Goal: Information Seeking & Learning: Learn about a topic

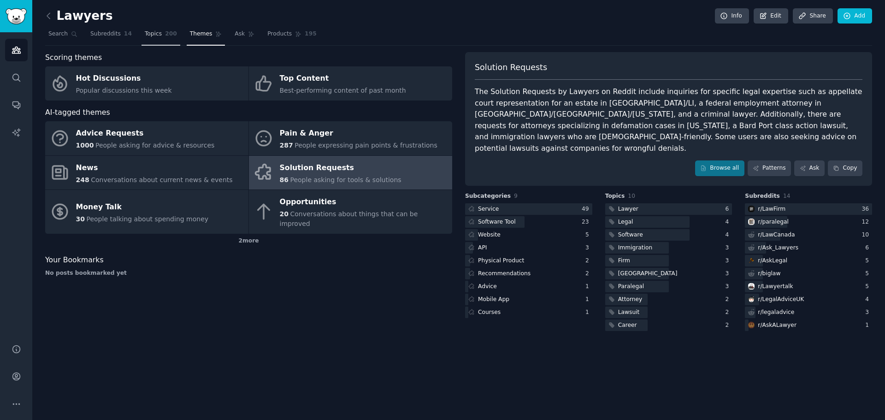
click at [154, 30] on span "Topics" at bounding box center [153, 34] width 17 height 8
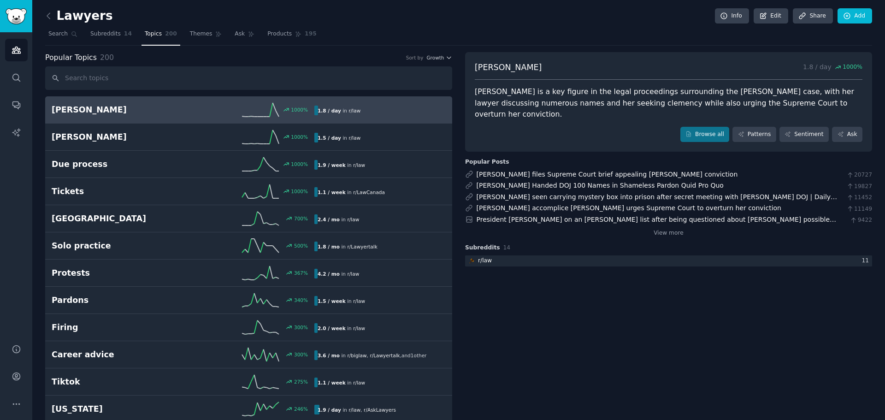
click at [235, 32] on span "Ask" at bounding box center [240, 34] width 10 height 8
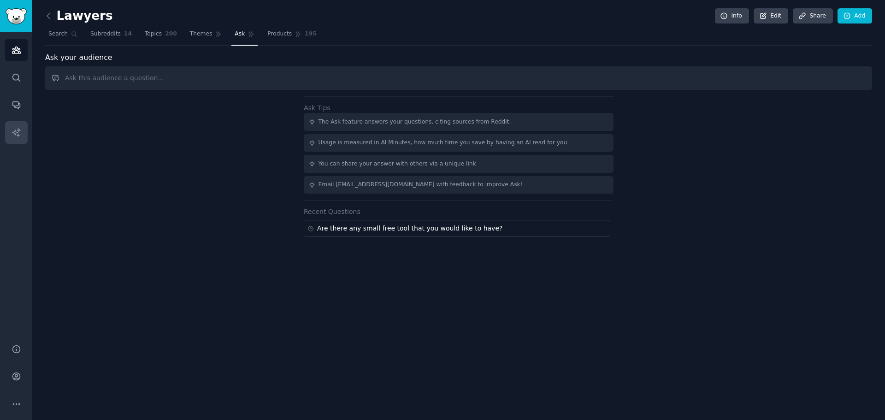
click at [13, 124] on link "AI Reports" at bounding box center [16, 132] width 23 height 23
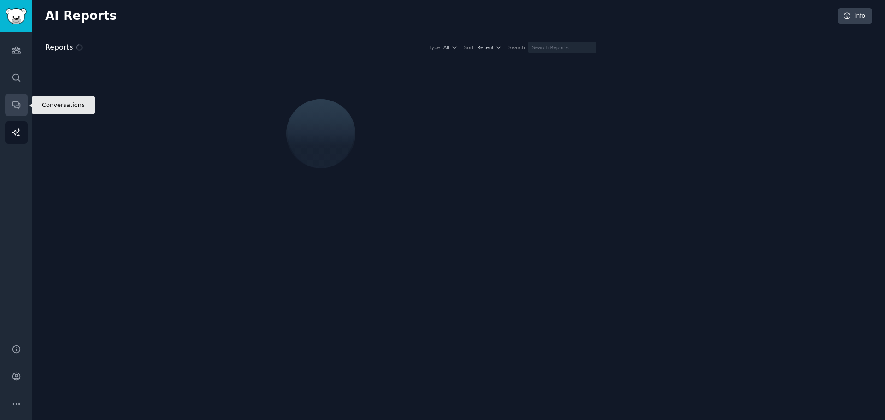
click at [11, 104] on link "Conversations" at bounding box center [16, 105] width 23 height 23
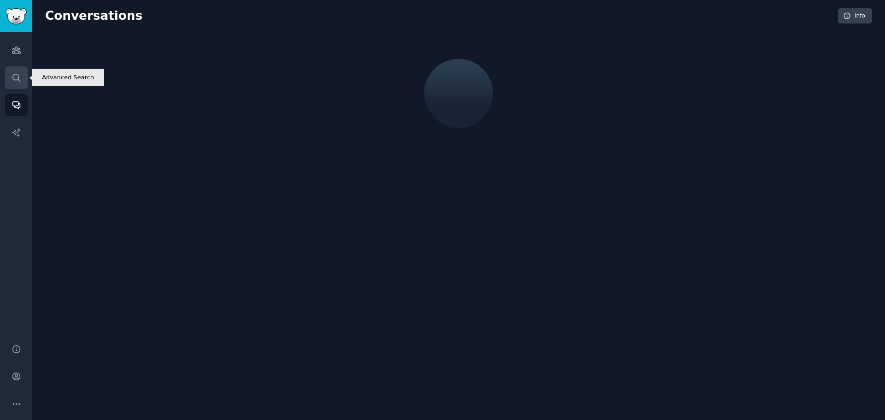
click at [12, 77] on icon "Sidebar" at bounding box center [17, 78] width 10 height 10
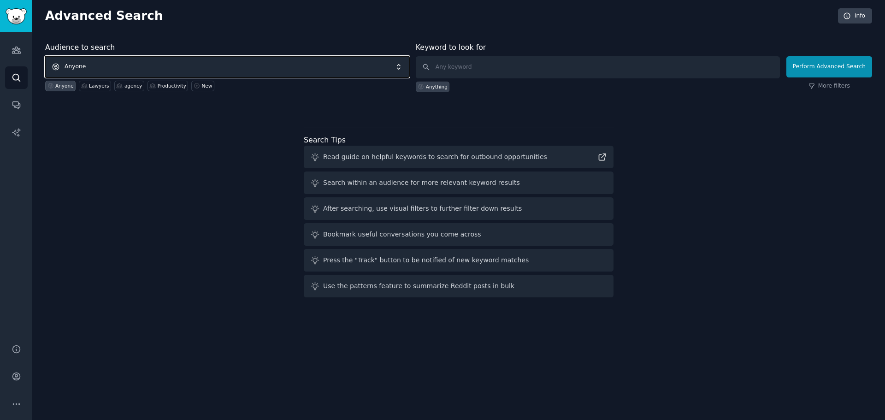
click at [210, 71] on span "Anyone" at bounding box center [227, 66] width 364 height 21
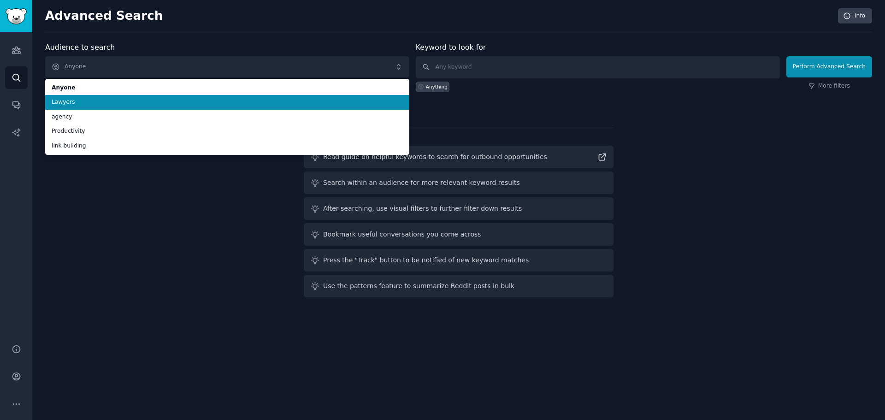
click at [189, 100] on span "Lawyers" at bounding box center [227, 102] width 351 height 8
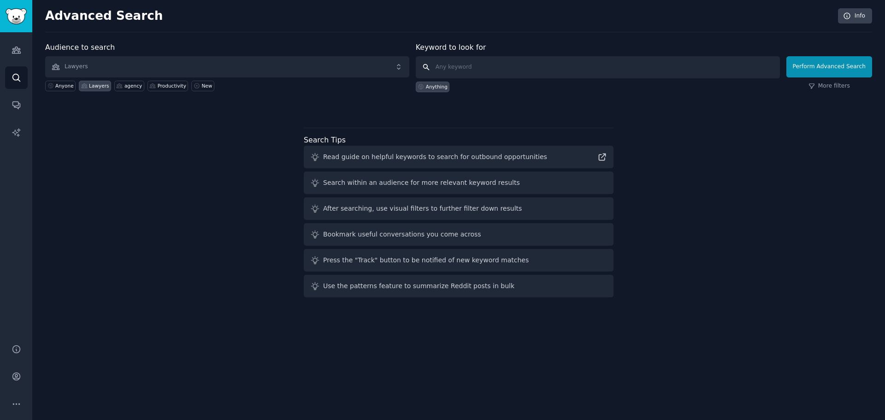
click at [466, 70] on input "text" at bounding box center [598, 67] width 364 height 22
type input ""timesheet""
click at [829, 86] on link "More filters" at bounding box center [829, 86] width 41 height 8
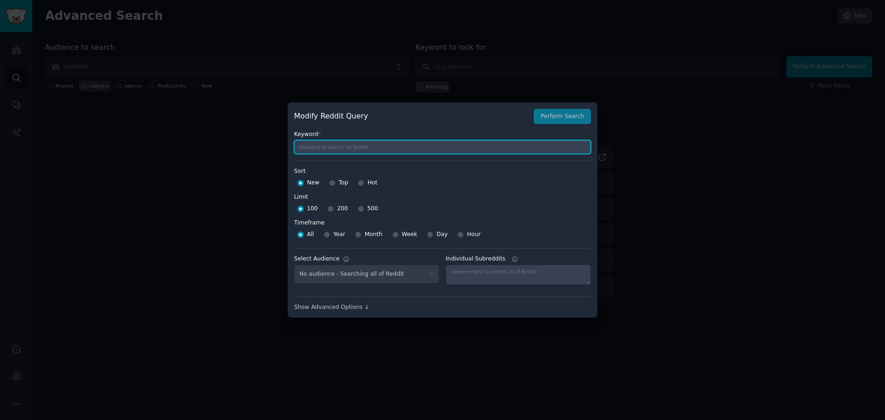
click at [385, 144] on input "text" at bounding box center [442, 147] width 297 height 14
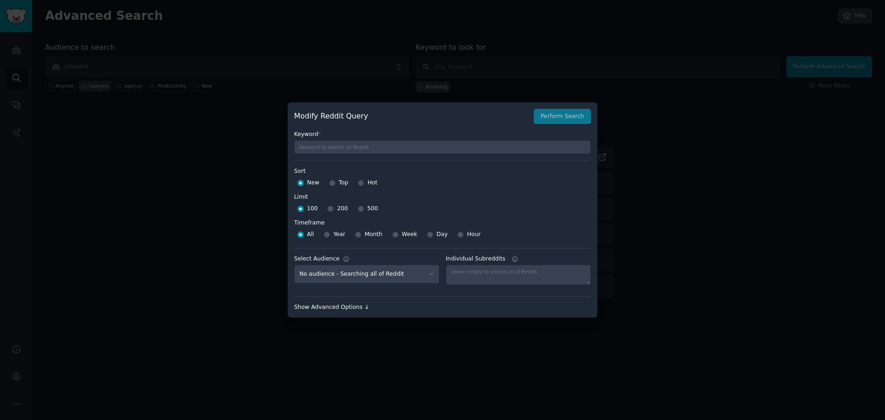
click at [331, 311] on div "Show Advanced Options ↓" at bounding box center [442, 307] width 297 height 8
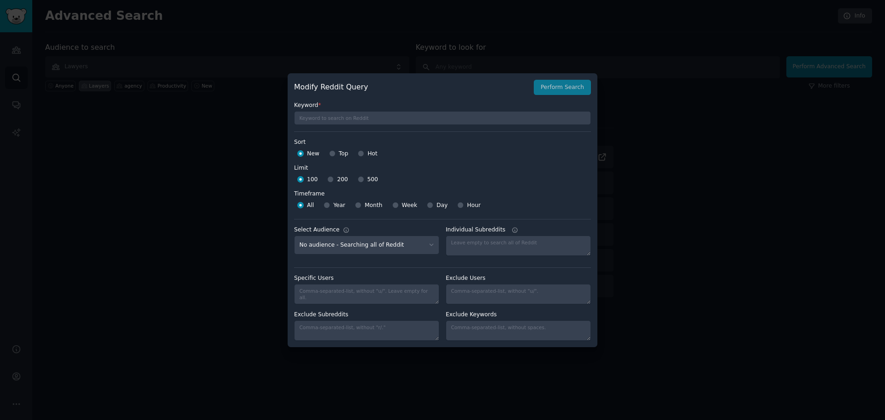
click at [198, 194] on div at bounding box center [442, 210] width 885 height 420
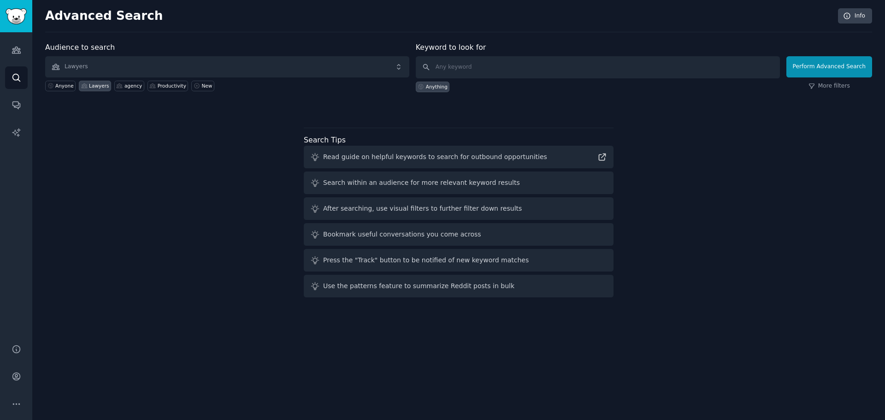
click at [820, 54] on label at bounding box center [830, 52] width 86 height 10
click at [824, 64] on button "Perform Advanced Search" at bounding box center [830, 66] width 86 height 21
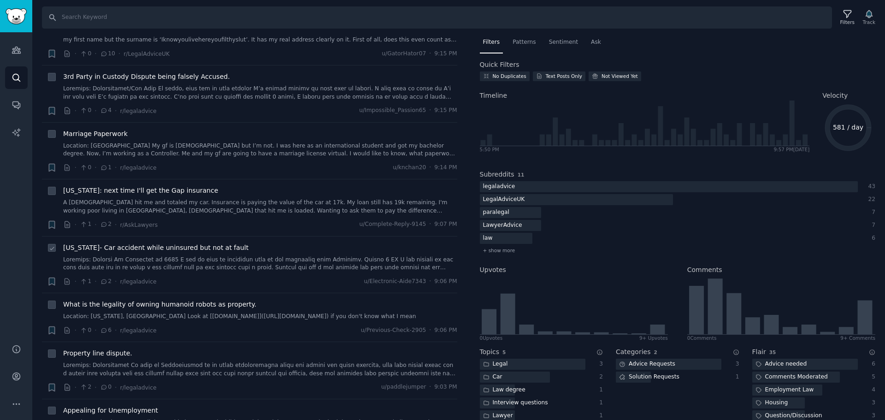
scroll to position [1383, 0]
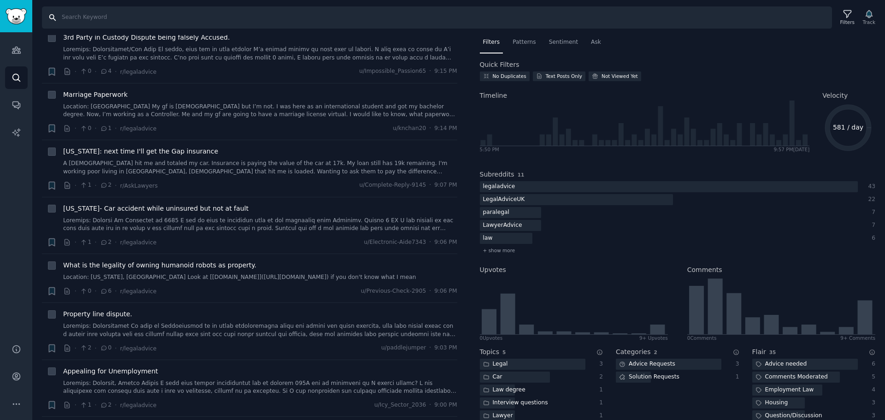
drag, startPoint x: 139, startPoint y: 334, endPoint x: 343, endPoint y: 13, distance: 380.0
click at [343, 13] on input "Search" at bounding box center [437, 17] width 790 height 22
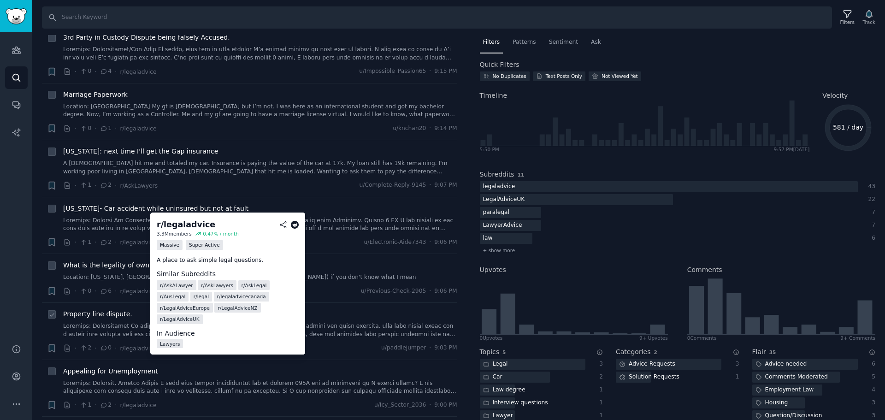
click at [296, 224] on icon at bounding box center [295, 225] width 8 height 8
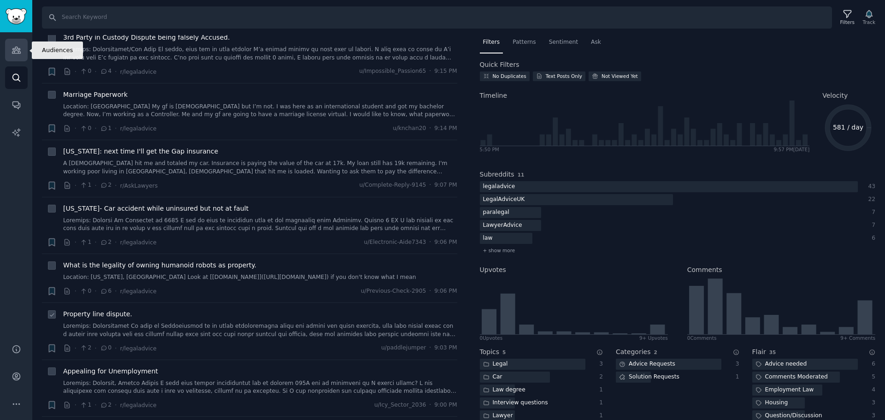
click at [5, 55] on link "Audiences" at bounding box center [16, 50] width 23 height 23
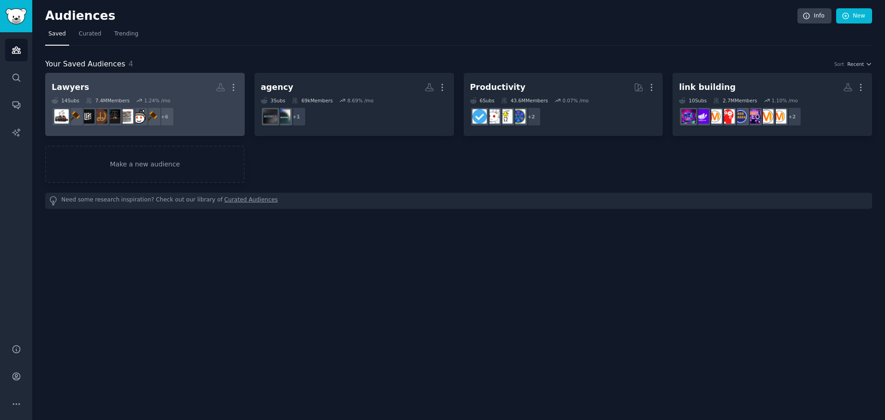
click at [158, 85] on h2 "Lawyers More" at bounding box center [145, 87] width 187 height 16
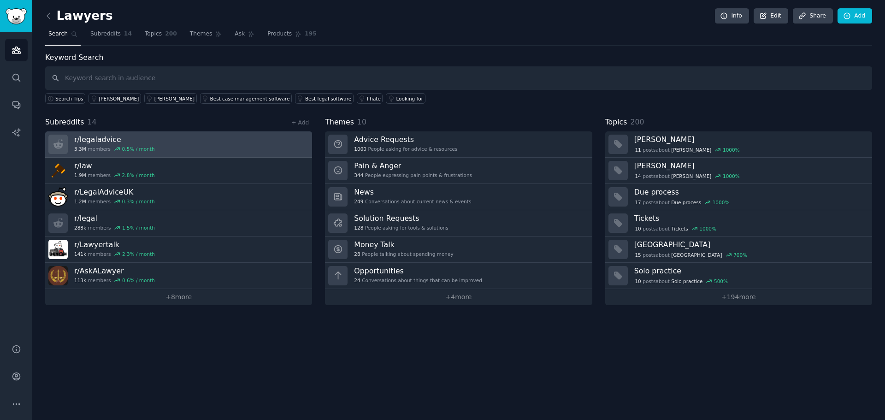
drag, startPoint x: 254, startPoint y: 150, endPoint x: 254, endPoint y: 145, distance: 5.1
click at [254, 145] on link "r/ legaladvice 3.3M members 0.5 % / month" at bounding box center [178, 144] width 267 height 26
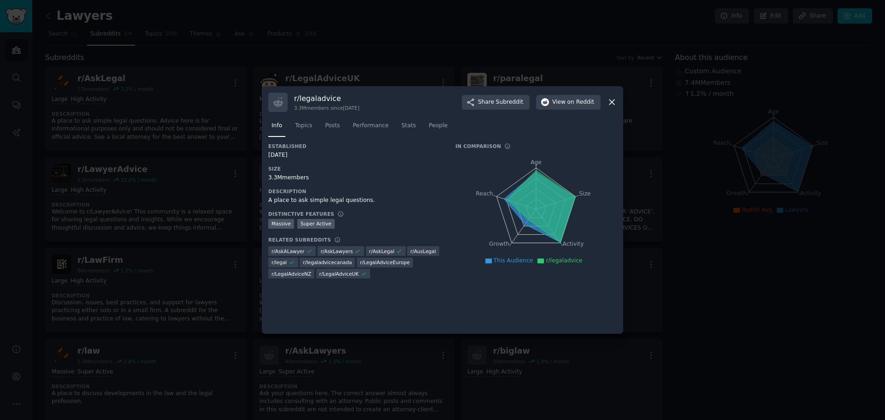
click at [611, 101] on icon at bounding box center [612, 102] width 10 height 10
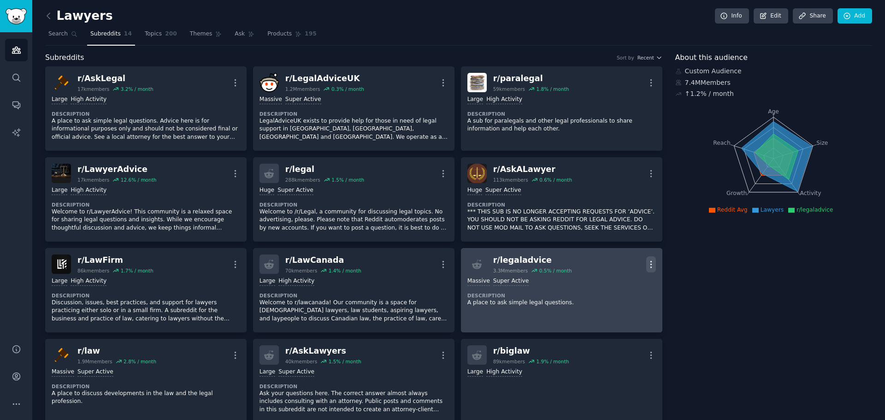
click at [651, 264] on icon "button" at bounding box center [651, 265] width 10 height 10
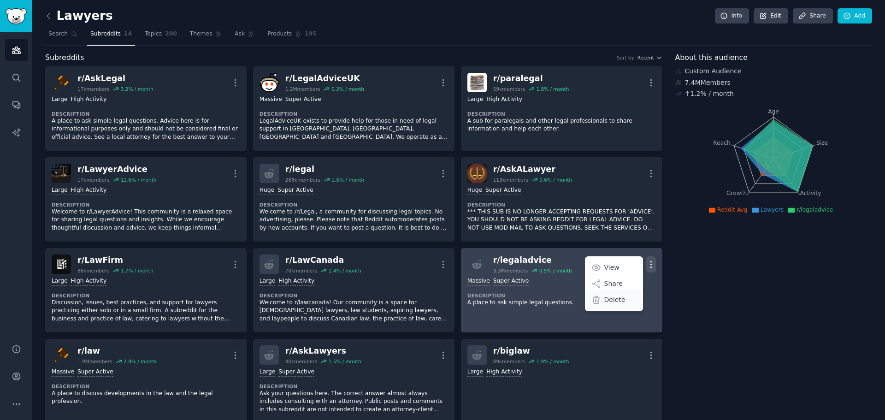
click at [621, 299] on div "Delete" at bounding box center [613, 299] width 55 height 19
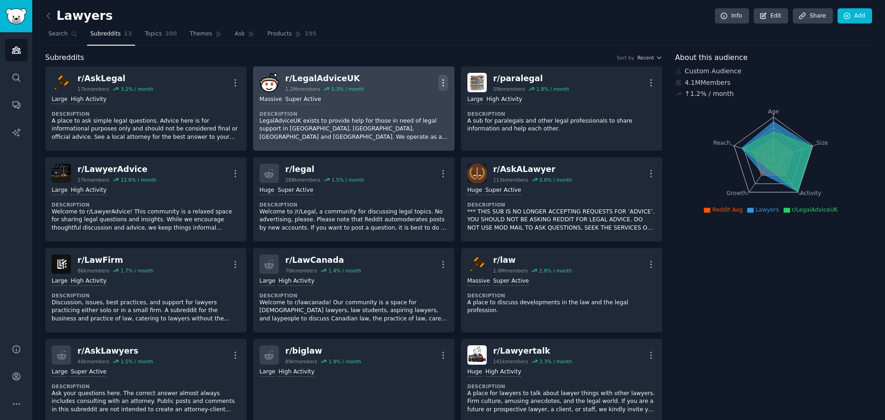
click at [438, 82] on icon "button" at bounding box center [443, 83] width 10 height 10
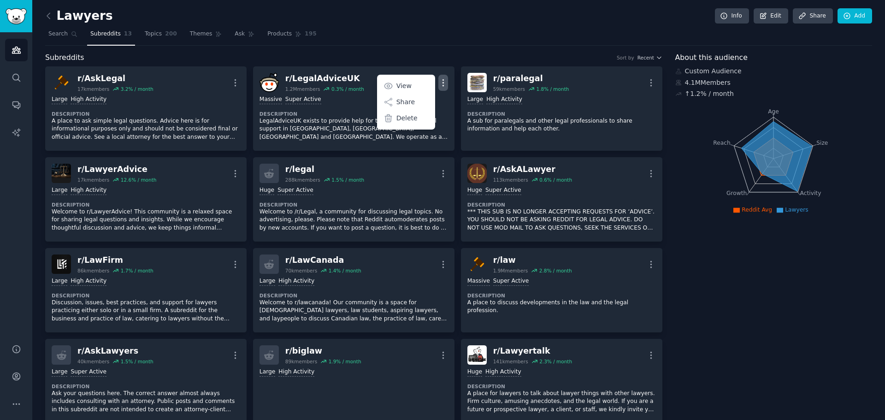
click at [68, 30] on link "Search" at bounding box center [63, 36] width 36 height 19
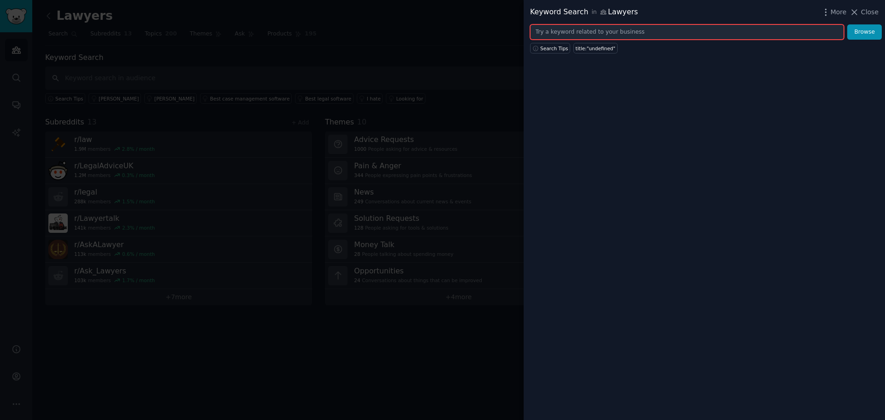
click at [621, 30] on input "text" at bounding box center [687, 32] width 314 height 16
click at [847, 24] on button "Browse" at bounding box center [864, 32] width 35 height 16
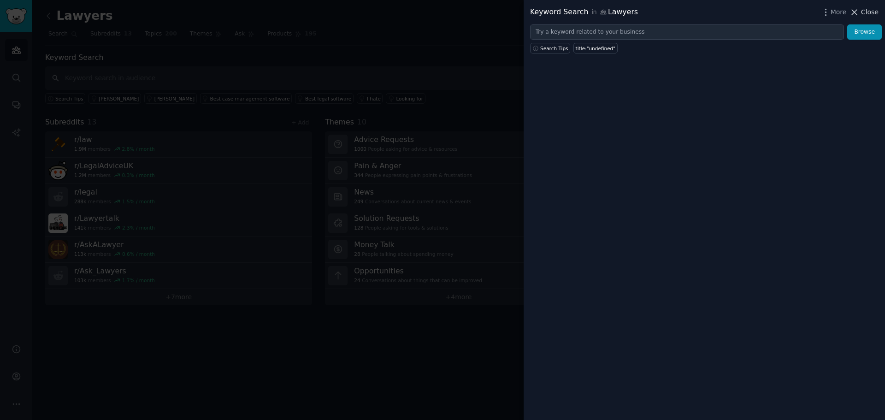
click at [852, 17] on icon at bounding box center [855, 12] width 10 height 10
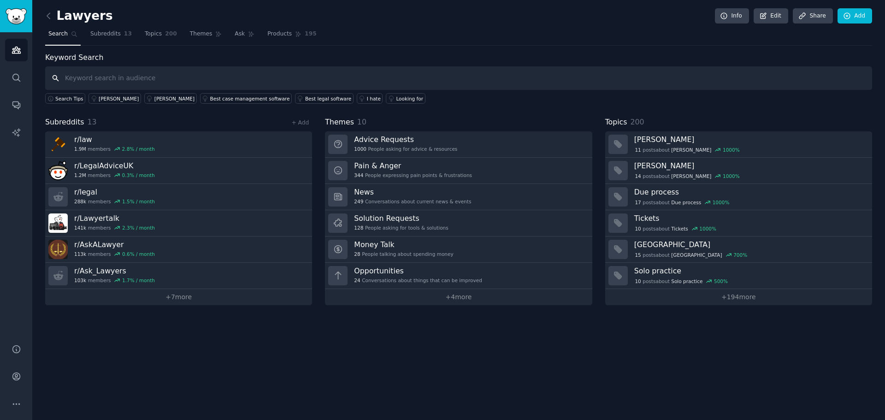
click at [79, 76] on input "text" at bounding box center [458, 78] width 827 height 24
click at [367, 96] on div "I hate" at bounding box center [374, 98] width 14 height 6
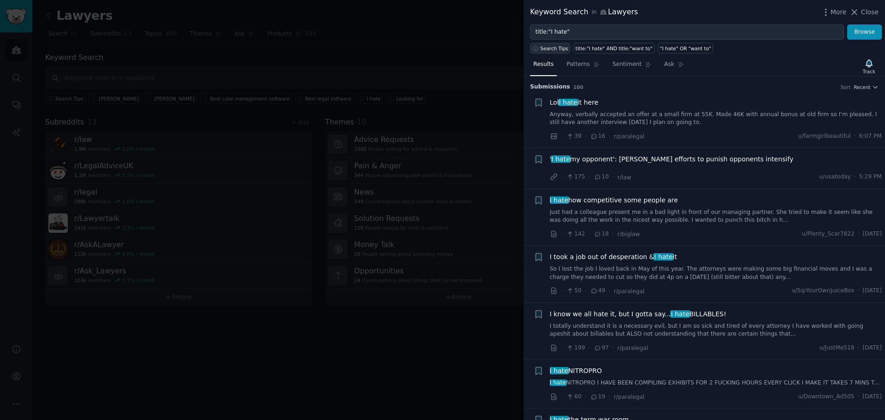
click at [550, 48] on span "Search Tips" at bounding box center [554, 48] width 28 height 6
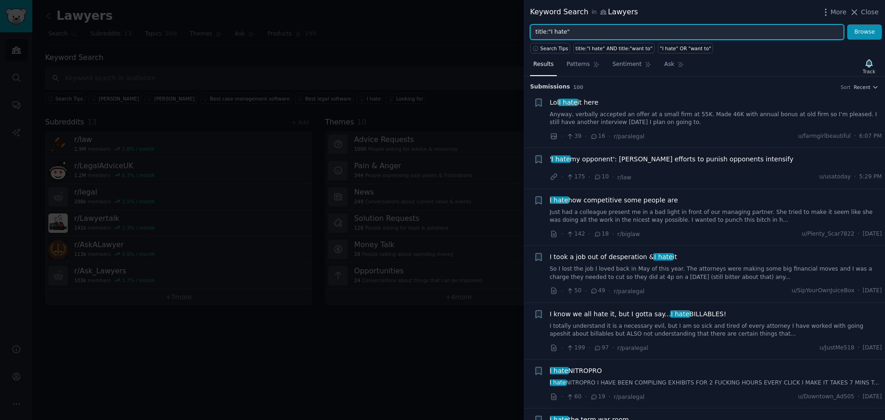
click at [693, 34] on input "title:"I hate"" at bounding box center [687, 32] width 314 height 16
drag, startPoint x: 568, startPoint y: 27, endPoint x: 459, endPoint y: 1, distance: 112.2
click at [459, 1] on div "Keyword Search in Lawyers More Close title:"I hate" Browse Search Tips title:"I…" at bounding box center [442, 210] width 885 height 420
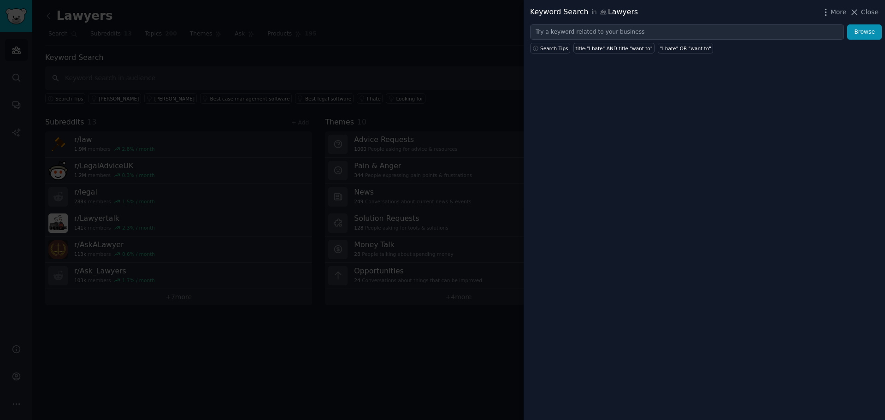
click at [496, 337] on div at bounding box center [442, 210] width 885 height 420
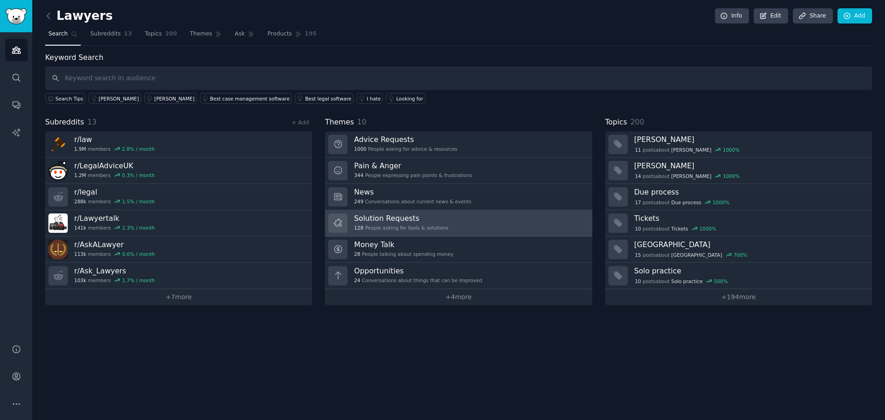
click at [440, 218] on link "Solution Requests 128 People asking for tools & solutions" at bounding box center [458, 223] width 267 height 26
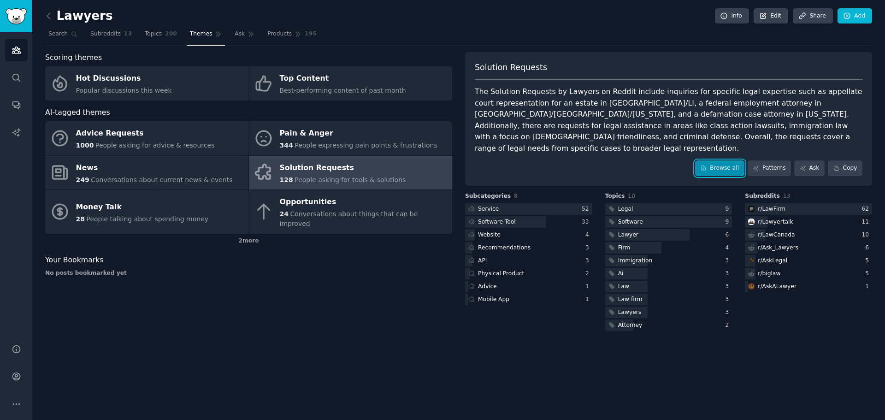
click at [719, 160] on link "Browse all" at bounding box center [719, 168] width 49 height 16
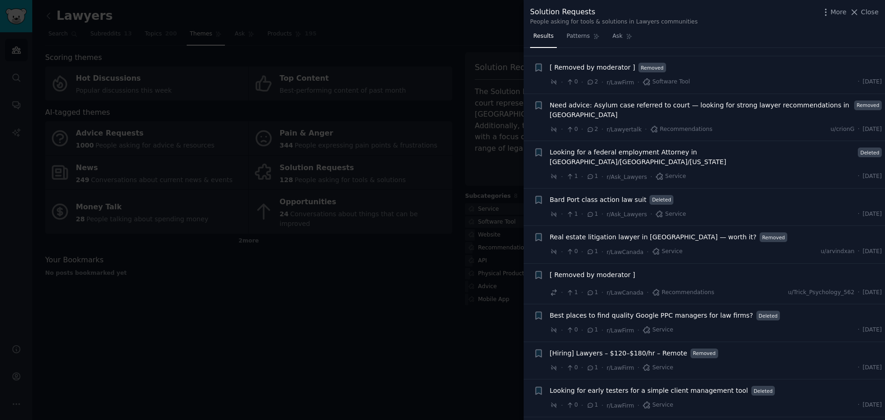
scroll to position [4334, 0]
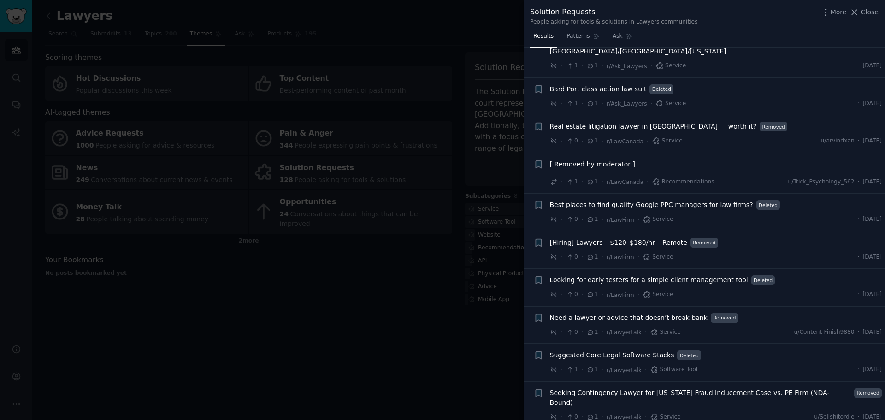
click at [355, 330] on div at bounding box center [442, 210] width 885 height 420
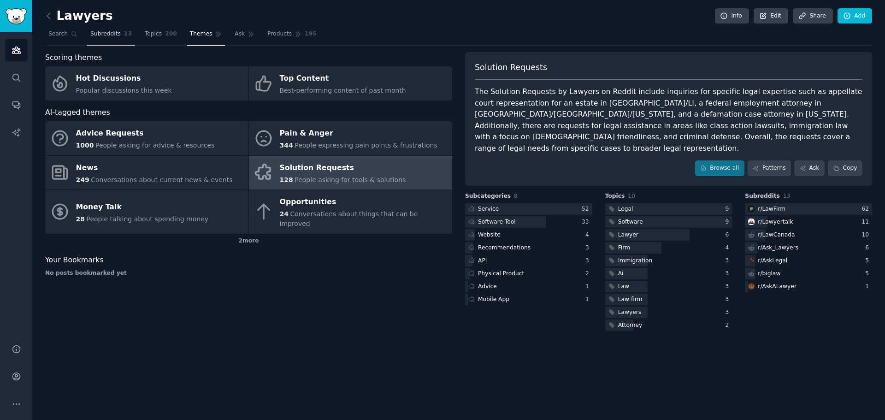
click at [117, 30] on link "Subreddits 13" at bounding box center [111, 36] width 48 height 19
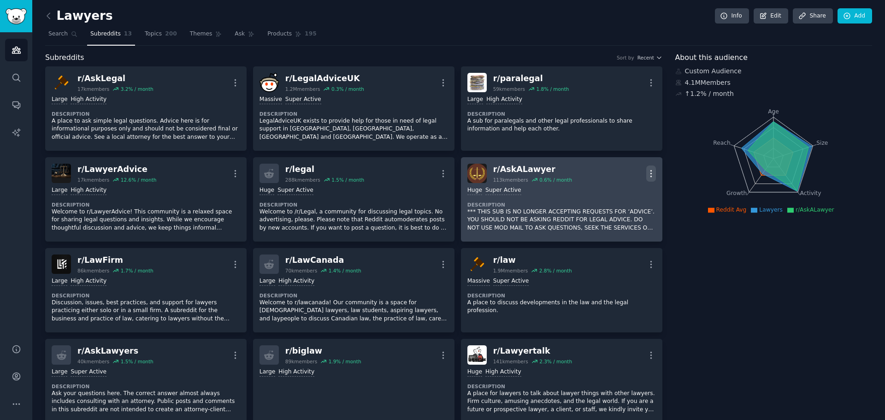
click at [654, 169] on icon "button" at bounding box center [651, 174] width 10 height 10
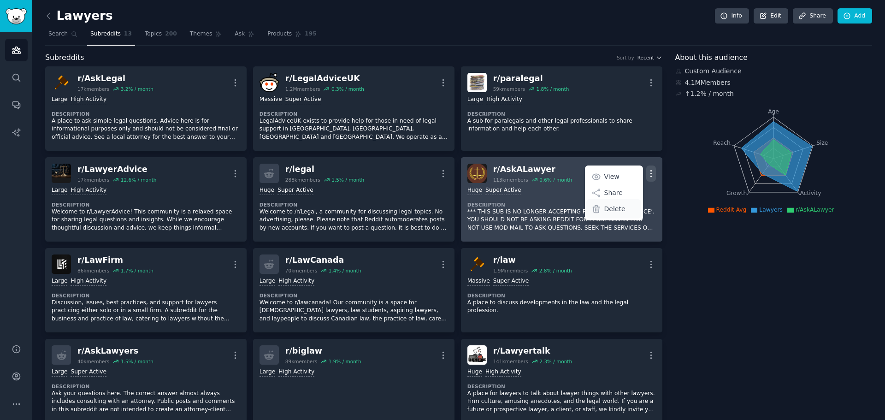
click at [625, 209] on div "Delete" at bounding box center [613, 208] width 55 height 19
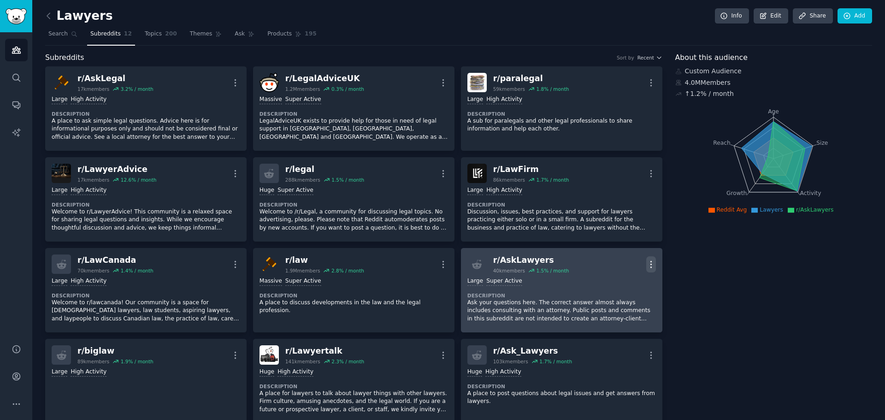
click at [647, 256] on button "More" at bounding box center [651, 264] width 10 height 16
click at [625, 296] on div "Delete" at bounding box center [613, 299] width 55 height 19
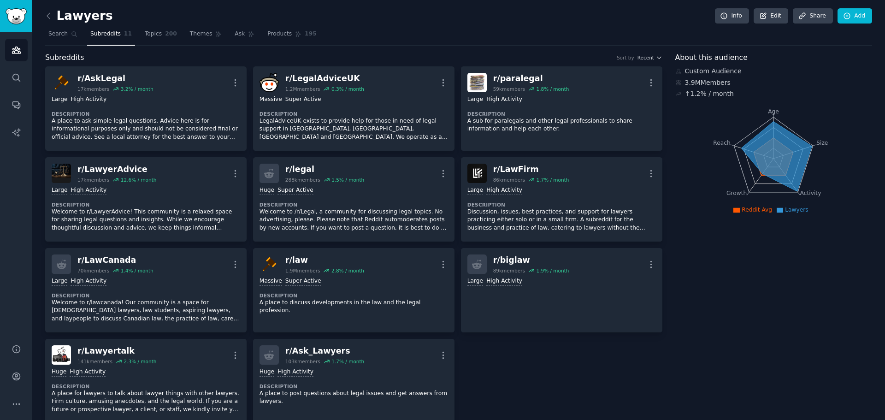
drag, startPoint x: 677, startPoint y: 299, endPoint x: 663, endPoint y: 184, distance: 115.3
click at [161, 40] on link "Topics 200" at bounding box center [161, 36] width 39 height 19
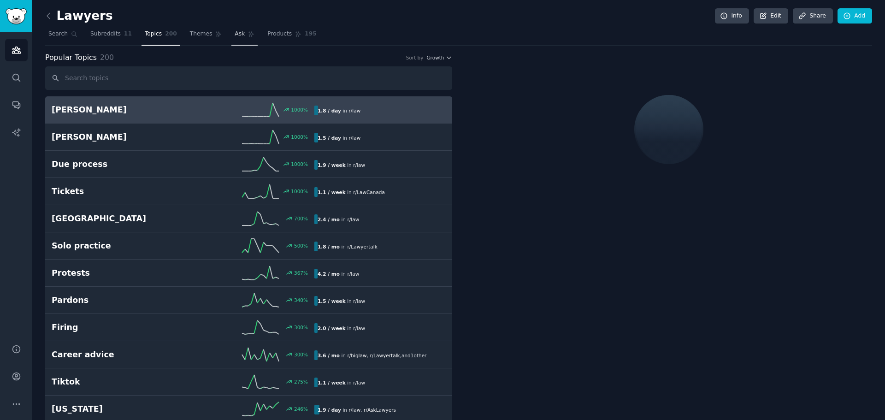
click at [231, 37] on link "Ask" at bounding box center [244, 36] width 26 height 19
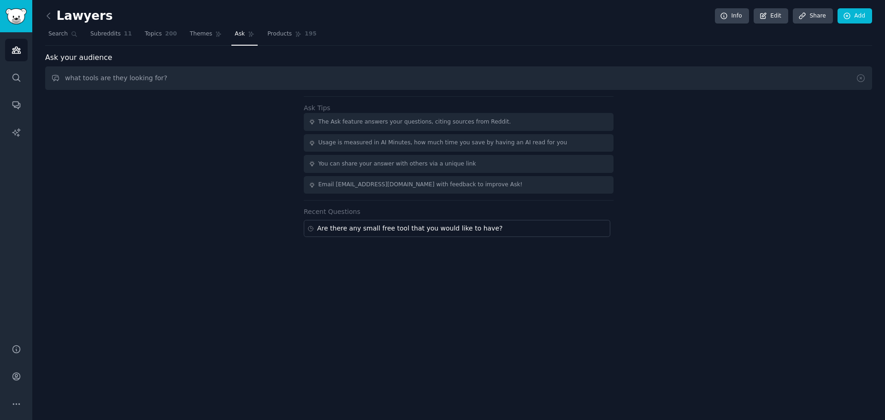
type input "what tools are they looking for?"
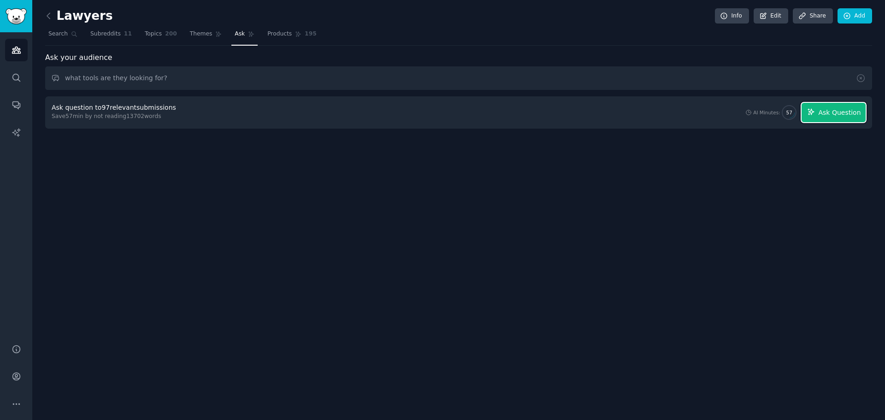
click at [828, 112] on span "Ask Question" at bounding box center [839, 113] width 42 height 10
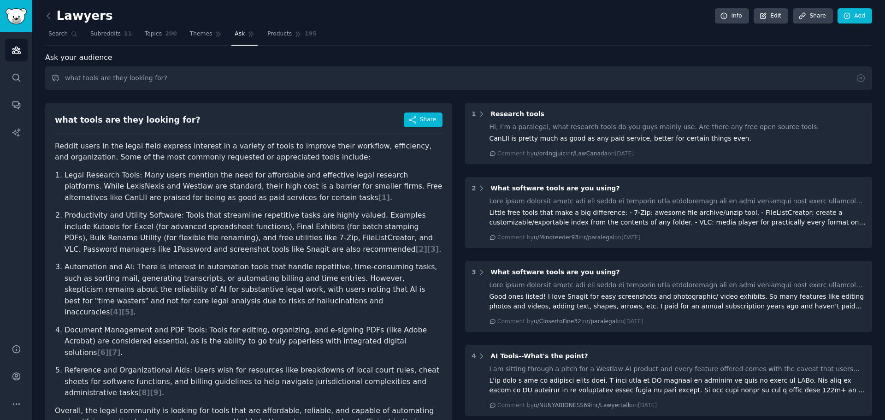
drag, startPoint x: 349, startPoint y: 316, endPoint x: 315, endPoint y: 110, distance: 208.8
click at [101, 35] on span "Subreddits" at bounding box center [105, 34] width 30 height 8
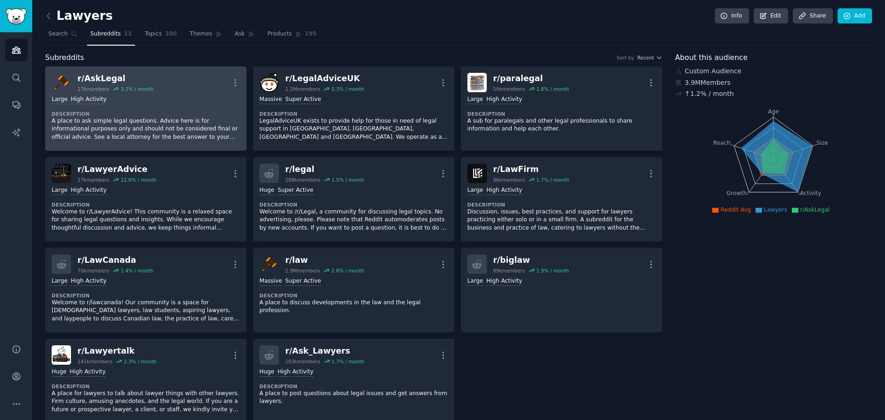
click at [111, 125] on p "A place to ask simple legal questions. Advice here is for informational purpose…" at bounding box center [146, 129] width 189 height 24
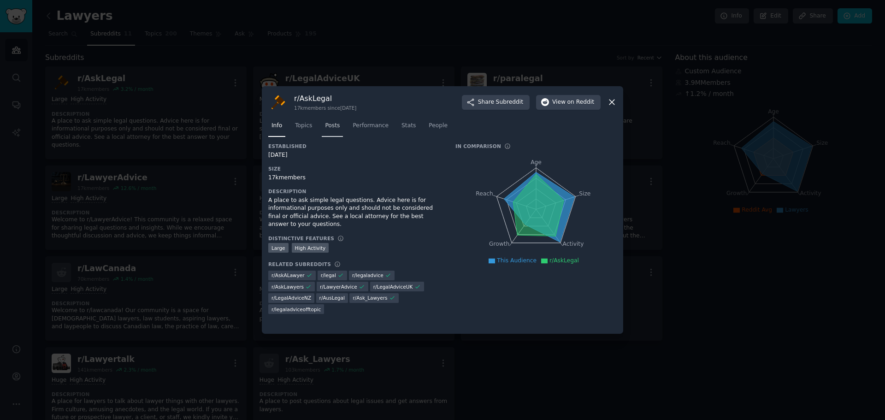
click at [330, 126] on span "Posts" at bounding box center [332, 126] width 15 height 8
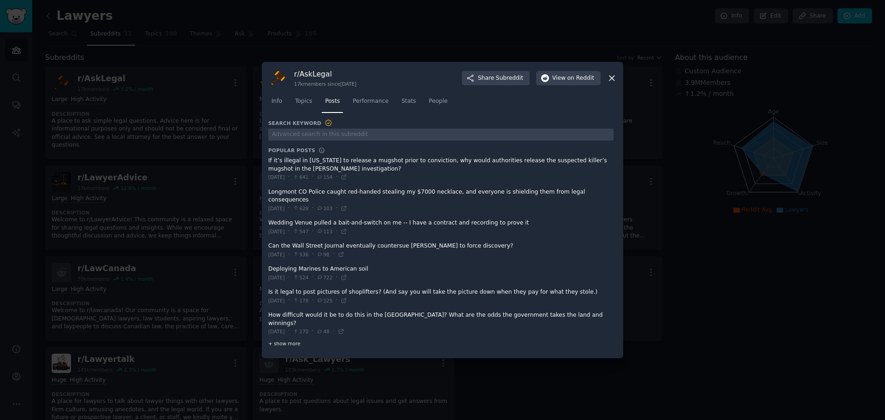
click at [286, 339] on div "+ show more" at bounding box center [440, 344] width 345 height 10
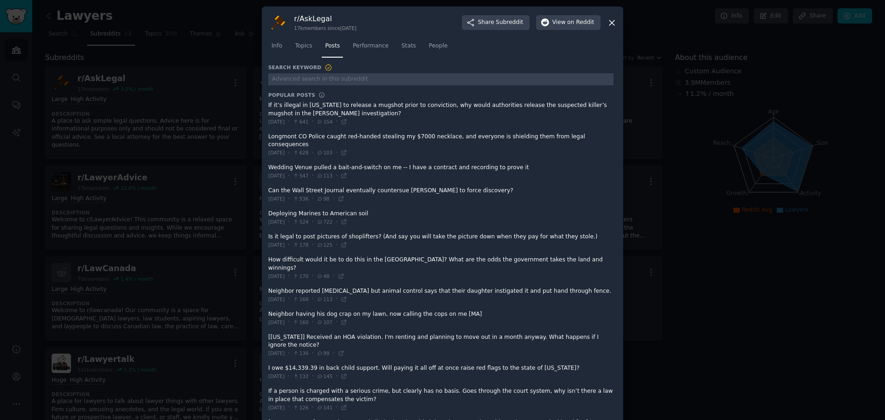
drag, startPoint x: 574, startPoint y: 313, endPoint x: 491, endPoint y: 30, distance: 294.9
click at [370, 44] on span "Performance" at bounding box center [371, 46] width 36 height 8
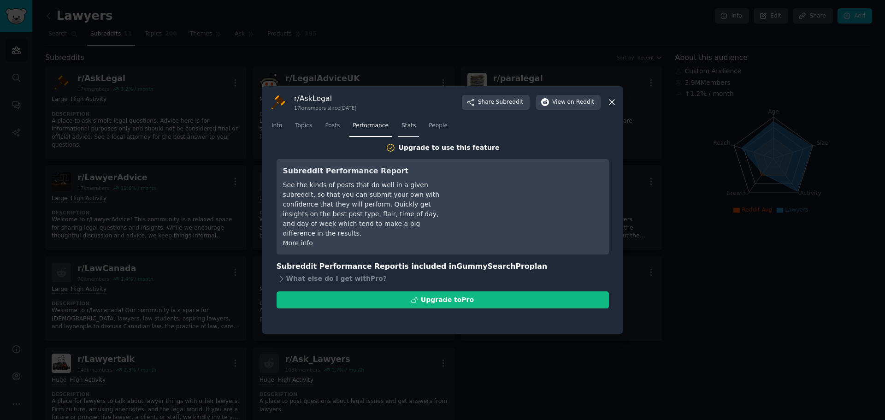
click at [404, 120] on link "Stats" at bounding box center [408, 127] width 21 height 19
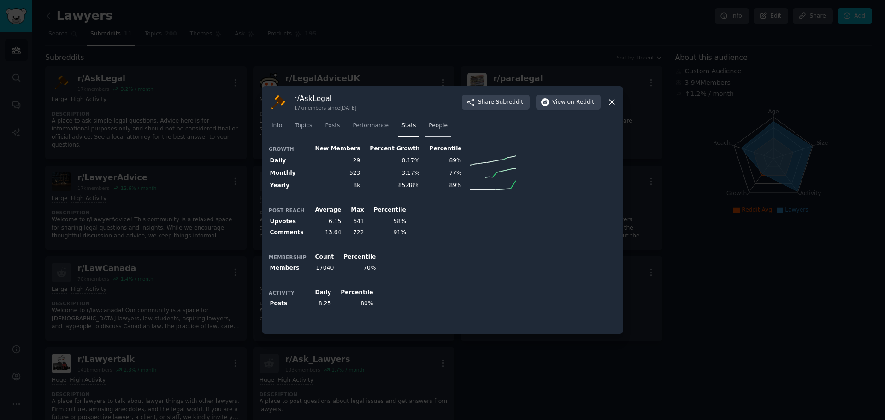
click at [429, 122] on span "People" at bounding box center [438, 126] width 19 height 8
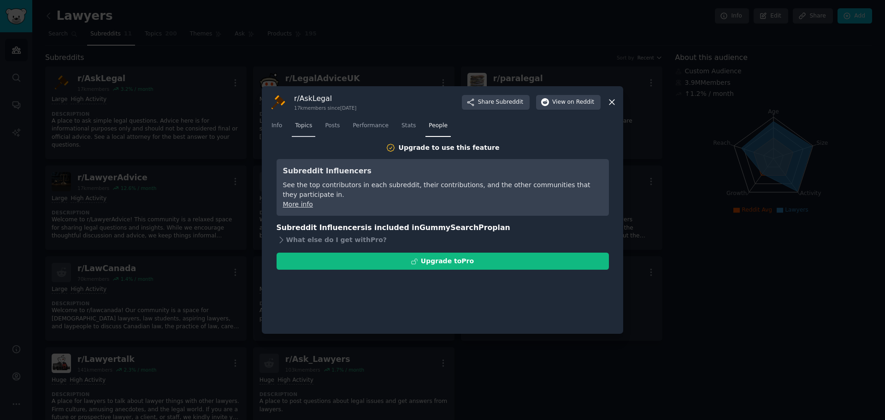
click at [296, 130] on link "Topics" at bounding box center [304, 127] width 24 height 19
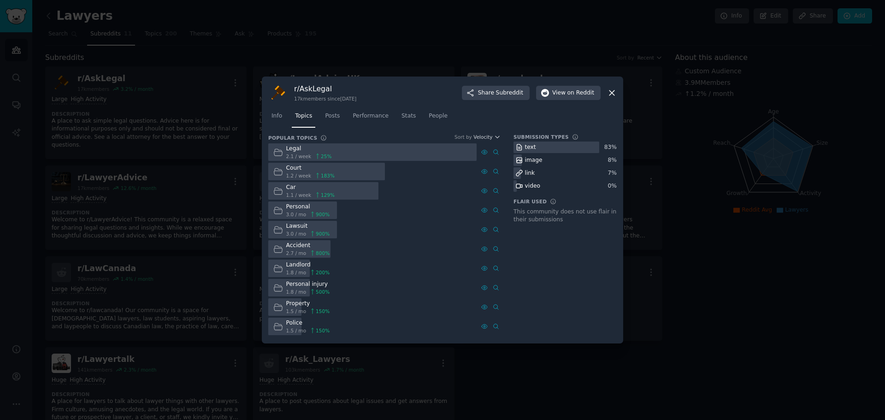
click at [608, 95] on icon at bounding box center [612, 93] width 10 height 10
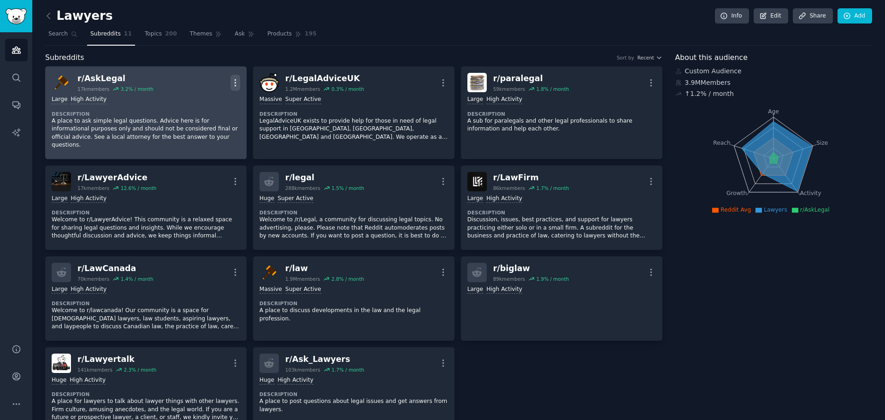
click at [233, 78] on icon "button" at bounding box center [236, 83] width 10 height 10
click at [206, 119] on p "Delete" at bounding box center [199, 118] width 21 height 10
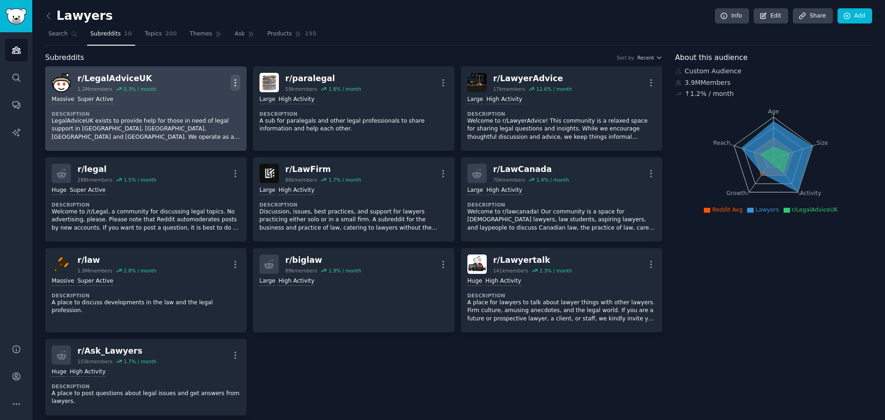
click at [231, 83] on icon "button" at bounding box center [236, 83] width 10 height 10
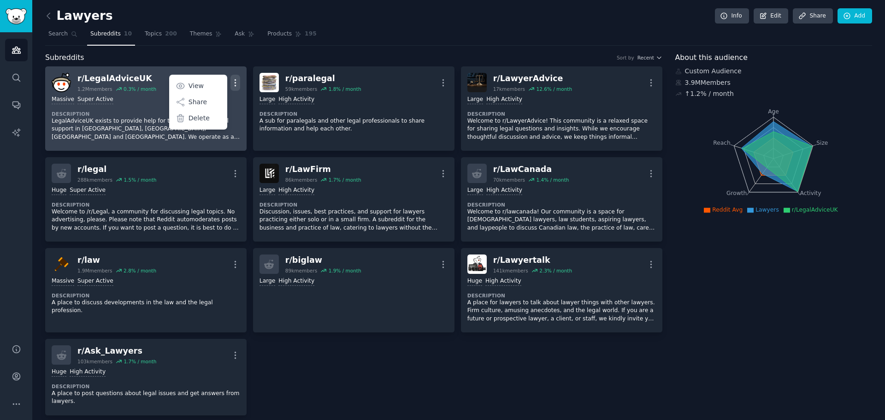
click at [107, 86] on div "1.2M members" at bounding box center [94, 89] width 35 height 6
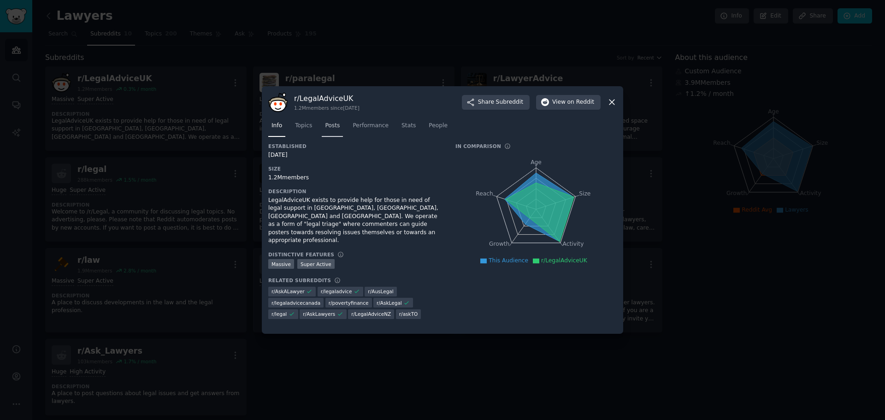
click at [329, 119] on link "Posts" at bounding box center [332, 127] width 21 height 19
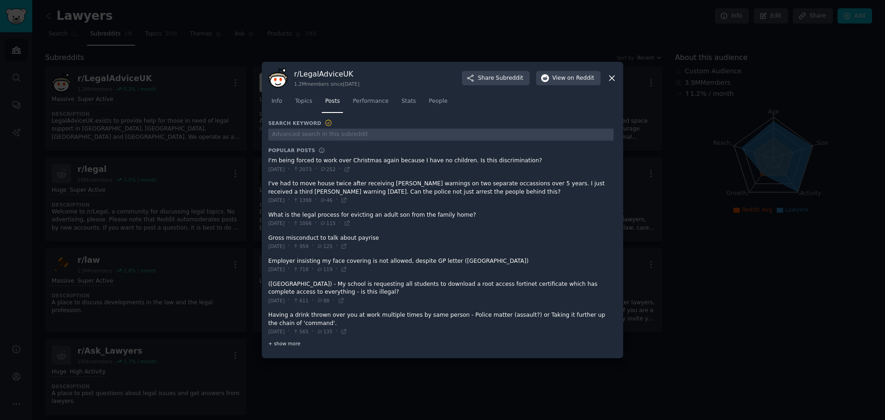
click at [276, 342] on span "+ show more" at bounding box center [284, 343] width 32 height 6
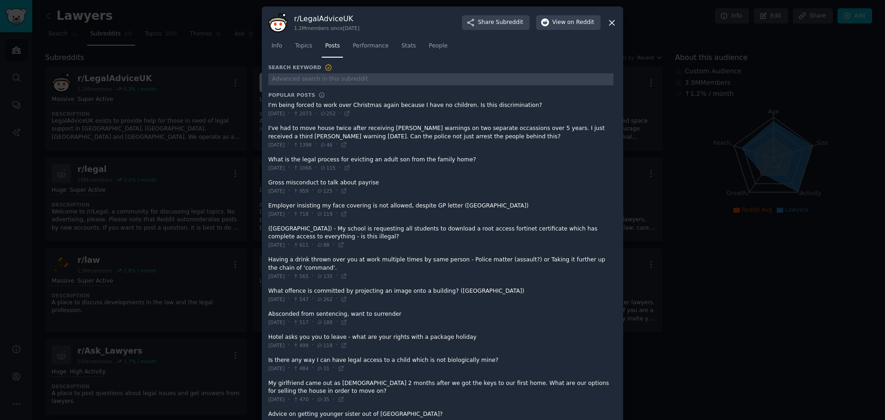
drag, startPoint x: 587, startPoint y: 347, endPoint x: 443, endPoint y: 32, distance: 346.8
click at [556, 21] on span "View on Reddit" at bounding box center [573, 22] width 42 height 8
click at [610, 22] on icon at bounding box center [612, 22] width 5 height 5
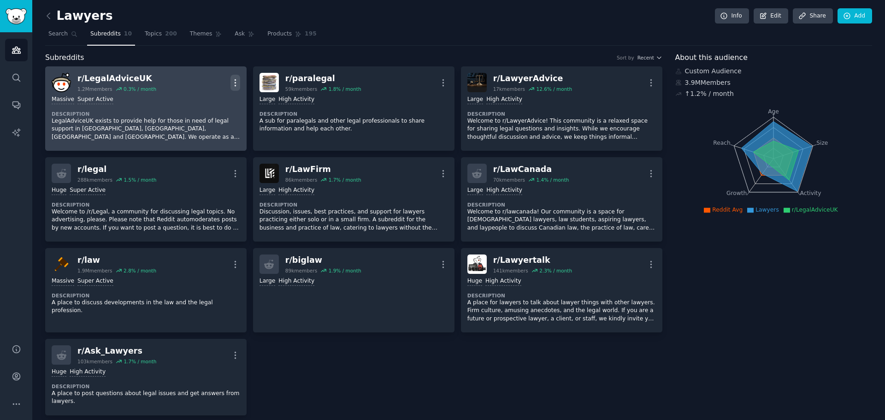
click at [231, 78] on icon "button" at bounding box center [236, 83] width 10 height 10
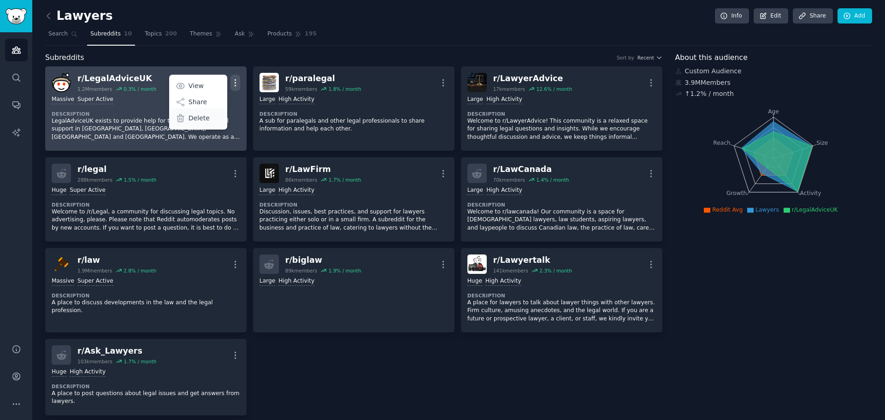
click at [198, 120] on p "Delete" at bounding box center [199, 118] width 21 height 10
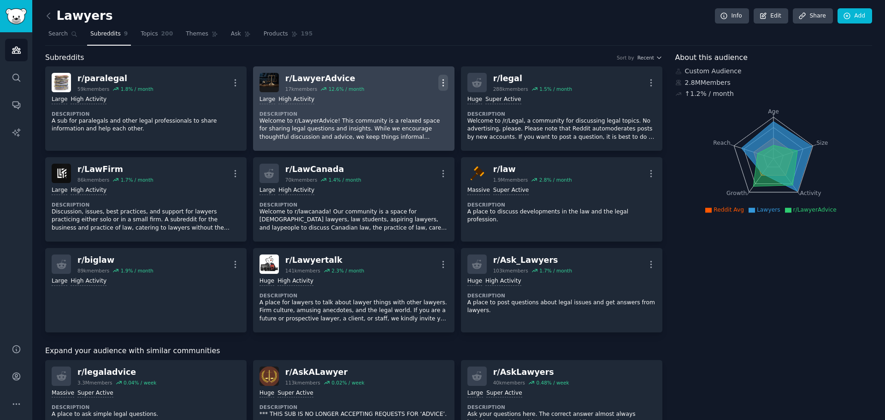
click at [440, 79] on icon "button" at bounding box center [443, 83] width 10 height 10
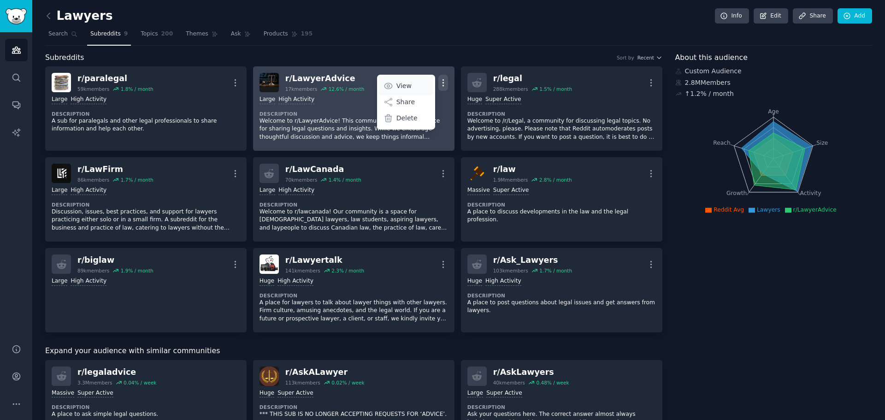
click at [412, 85] on link "View" at bounding box center [406, 85] width 55 height 19
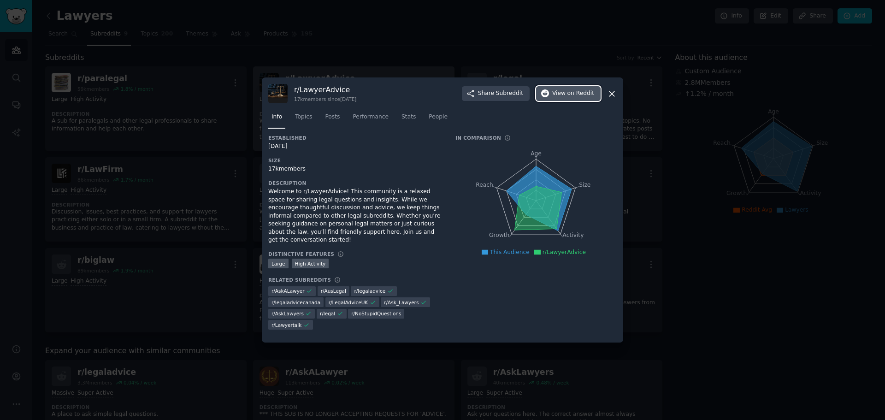
click at [553, 99] on button "View on Reddit" at bounding box center [568, 93] width 65 height 15
click at [309, 121] on span "Topics" at bounding box center [303, 117] width 17 height 8
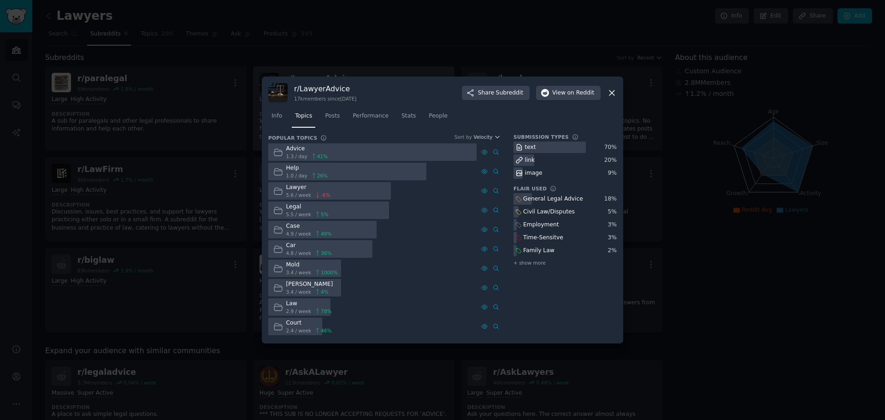
click at [614, 92] on icon at bounding box center [612, 93] width 10 height 10
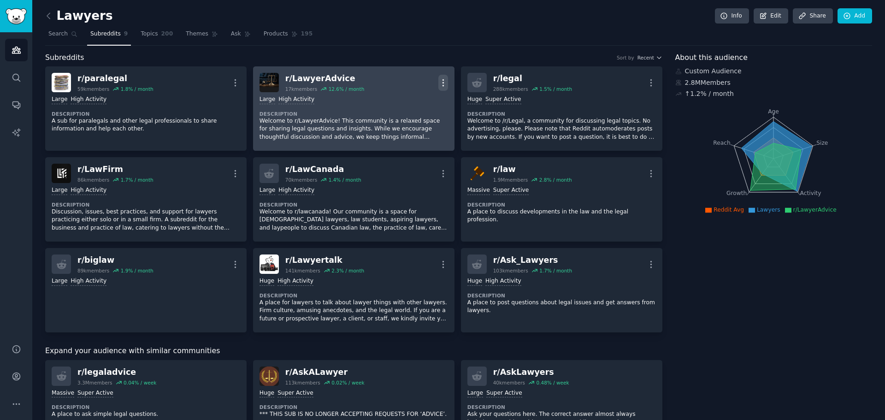
click at [444, 76] on button "More" at bounding box center [443, 83] width 10 height 16
click at [413, 81] on link "View" at bounding box center [406, 85] width 55 height 19
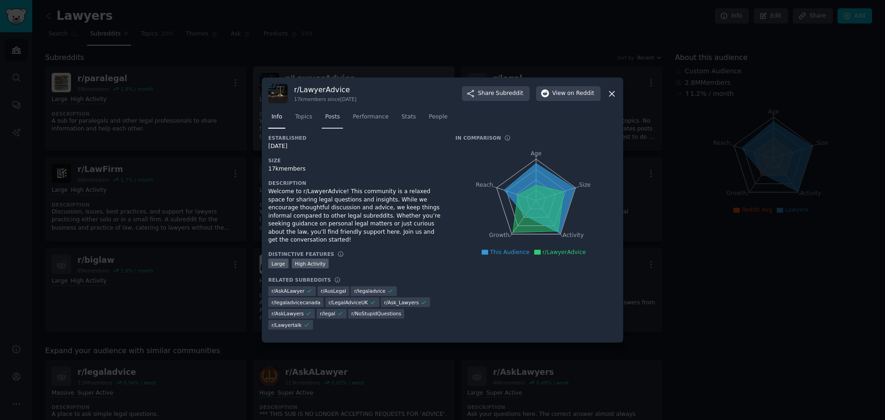
click at [325, 121] on span "Posts" at bounding box center [332, 117] width 15 height 8
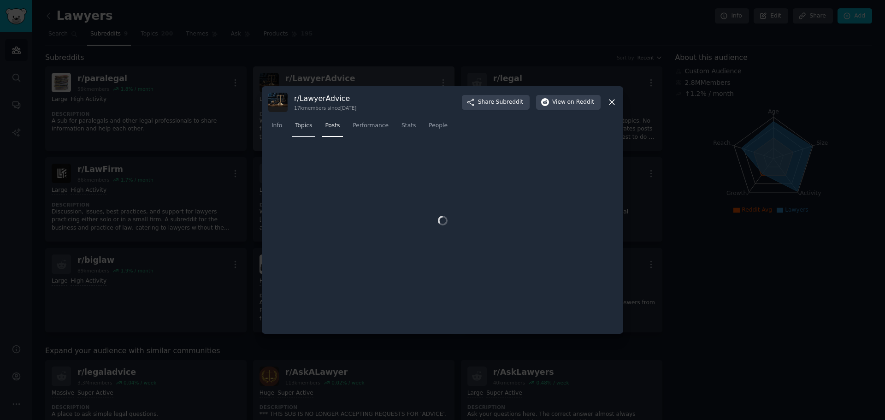
click at [306, 123] on span "Topics" at bounding box center [303, 126] width 17 height 8
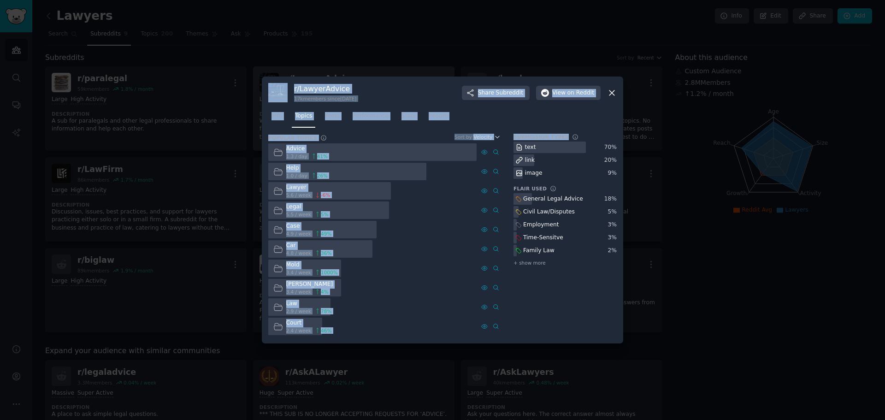
drag, startPoint x: 567, startPoint y: 39, endPoint x: 558, endPoint y: 142, distance: 102.8
click at [558, 142] on div "​ r/ LawyerAdvice 17k members since [DATE] Share Subreddit View on Reddit Info …" at bounding box center [442, 210] width 879 height 420
click at [616, 94] on icon at bounding box center [612, 93] width 10 height 10
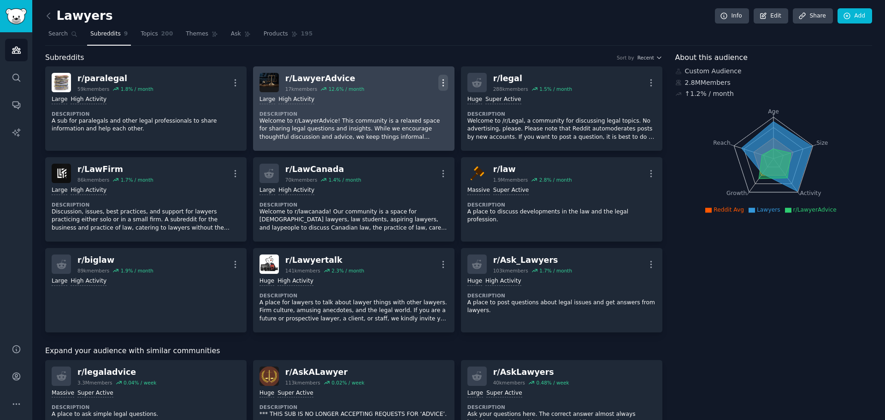
click at [443, 82] on icon "button" at bounding box center [443, 82] width 1 height 6
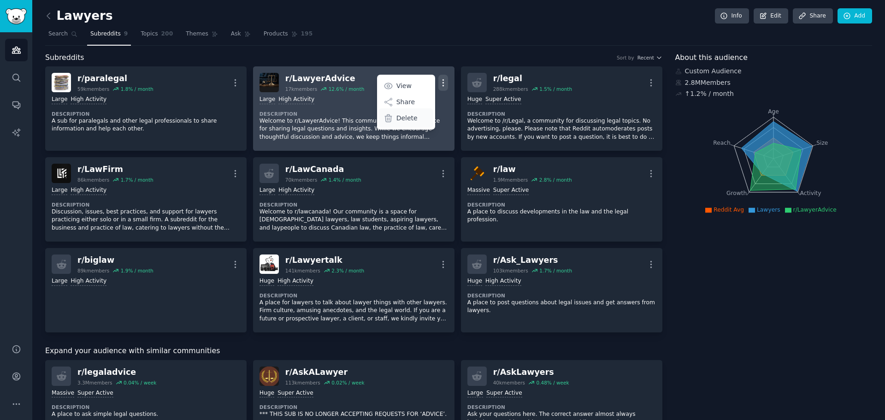
click at [407, 121] on p "Delete" at bounding box center [407, 118] width 21 height 10
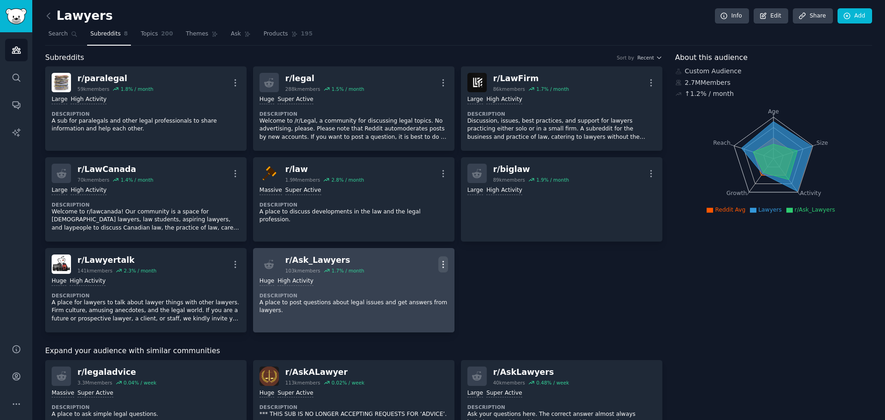
click at [441, 262] on icon "button" at bounding box center [443, 265] width 10 height 10
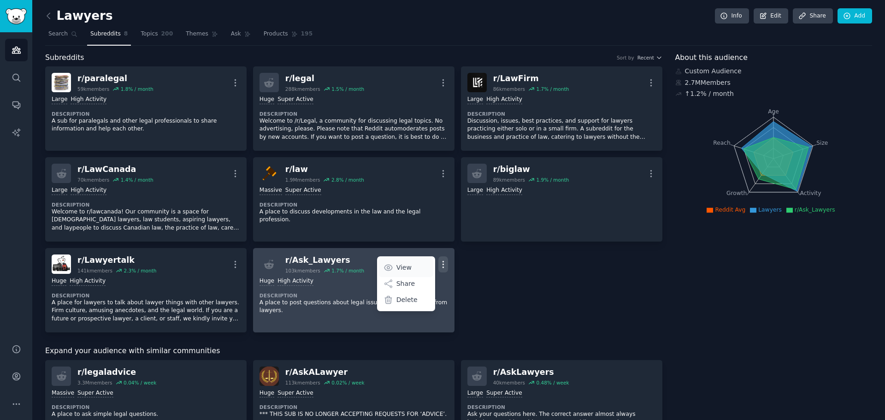
click at [415, 270] on link "View" at bounding box center [406, 267] width 55 height 19
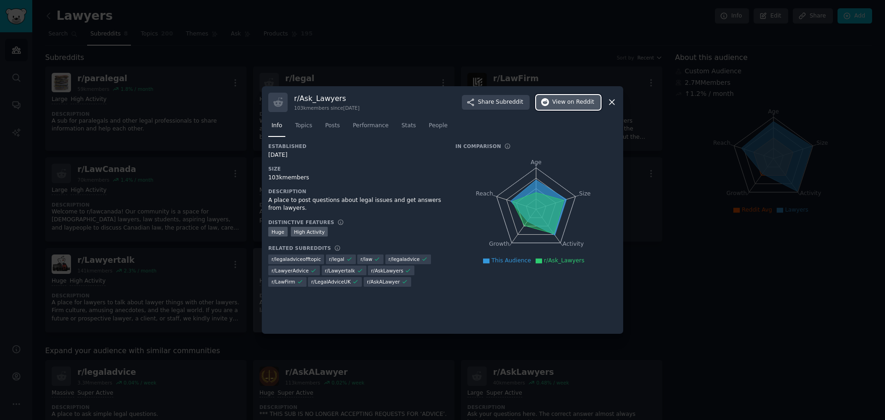
click at [556, 107] on button "View on Reddit" at bounding box center [568, 102] width 65 height 15
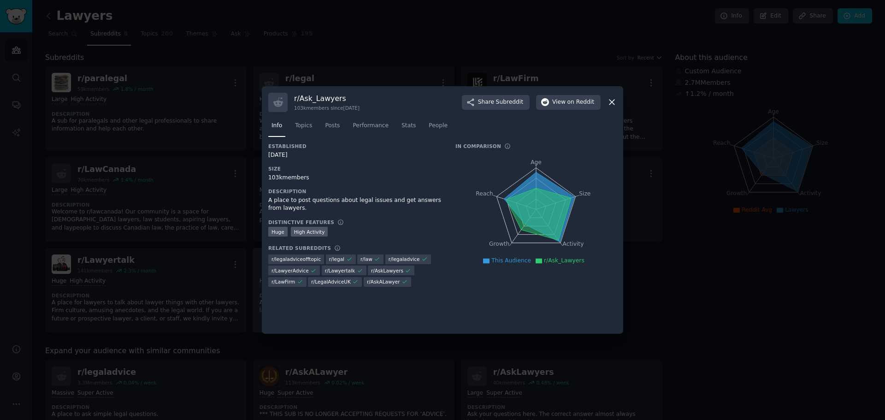
click at [610, 105] on icon at bounding box center [612, 102] width 10 height 10
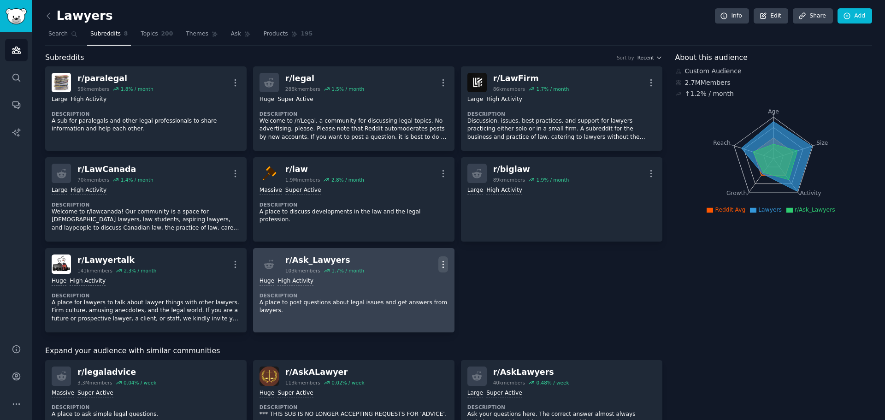
click at [441, 262] on icon "button" at bounding box center [443, 265] width 10 height 10
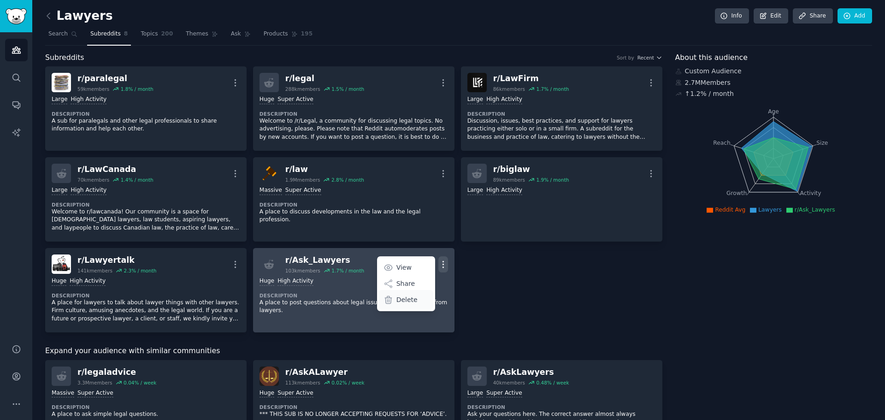
click at [404, 303] on p "Delete" at bounding box center [407, 300] width 21 height 10
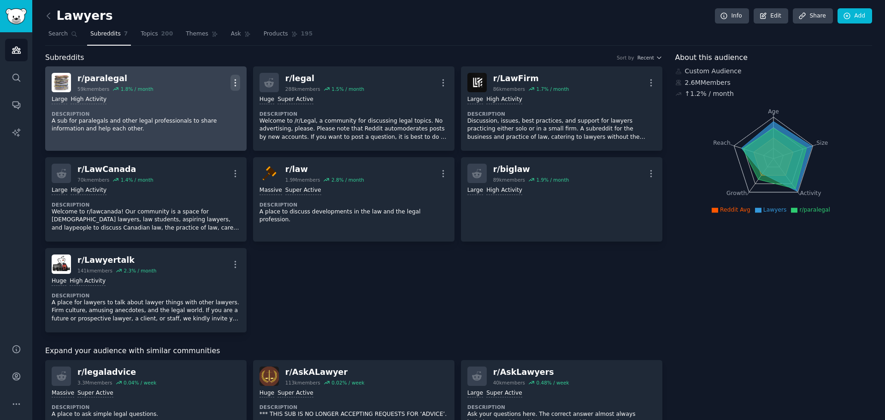
click at [234, 85] on icon "button" at bounding box center [236, 83] width 10 height 10
click at [184, 86] on icon at bounding box center [181, 86] width 10 height 10
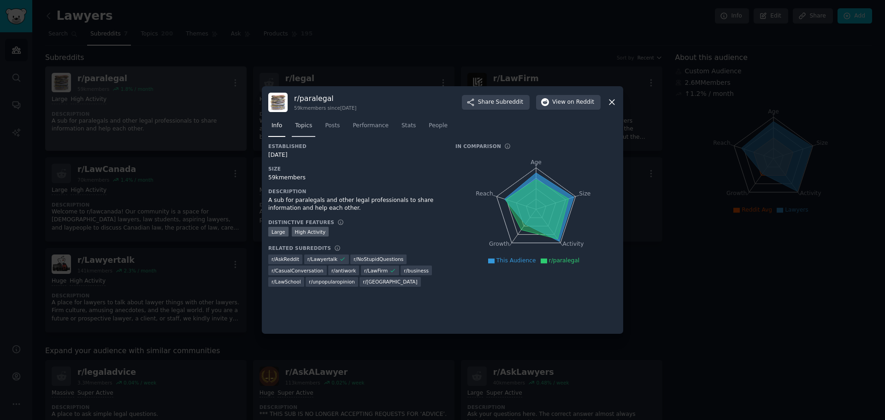
click at [310, 128] on span "Topics" at bounding box center [303, 126] width 17 height 8
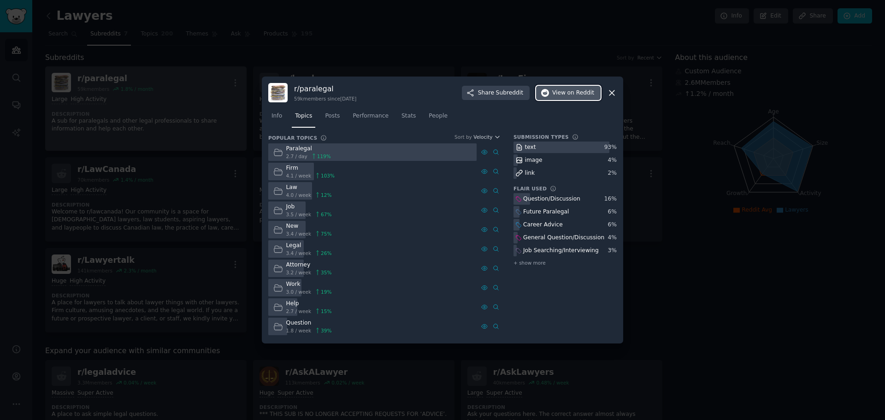
click at [574, 92] on span "on Reddit" at bounding box center [581, 93] width 27 height 8
click at [444, 63] on div at bounding box center [442, 210] width 885 height 420
